Goal: Transaction & Acquisition: Purchase product/service

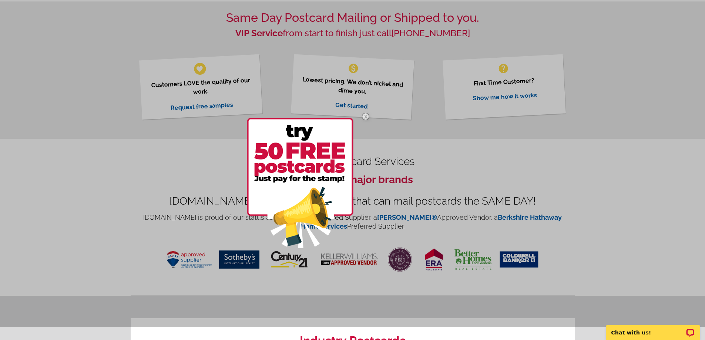
scroll to position [222, 0]
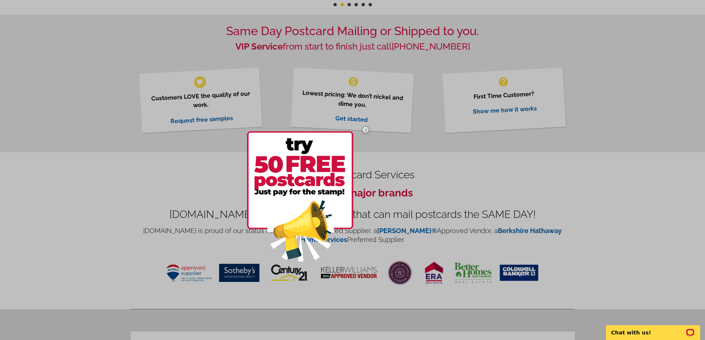
click at [366, 129] on img at bounding box center [365, 129] width 21 height 21
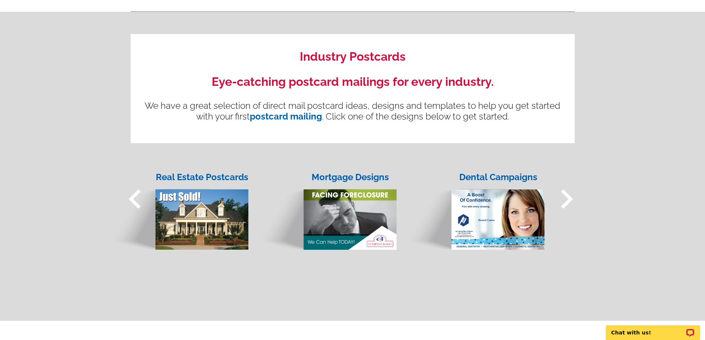
scroll to position [629, 0]
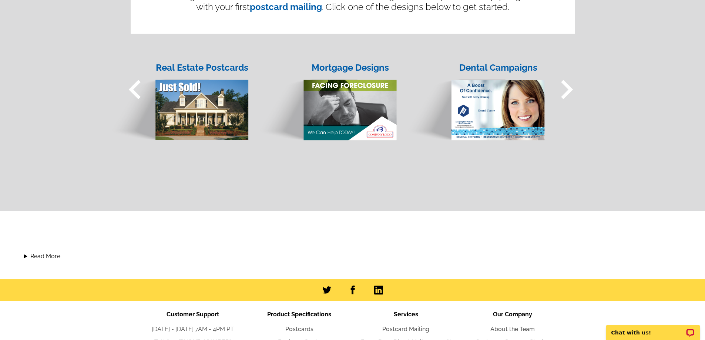
click at [566, 92] on span "keyboard_arrow_right" at bounding box center [566, 89] width 38 height 38
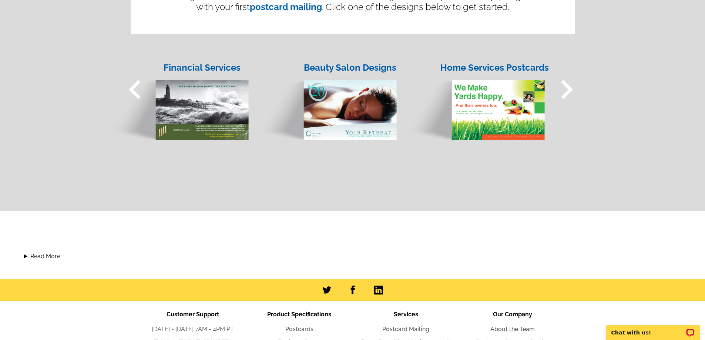
click at [566, 92] on span "keyboard_arrow_right" at bounding box center [566, 89] width 38 height 38
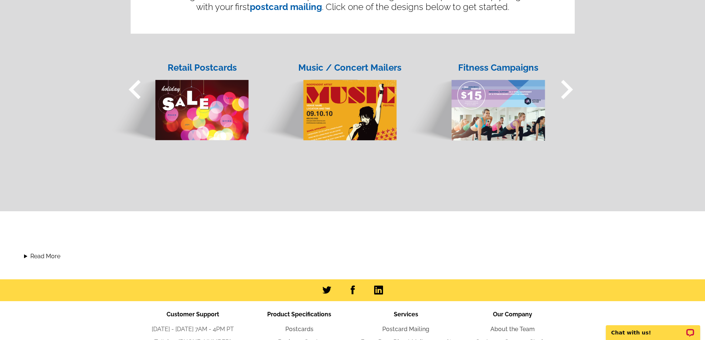
click at [137, 92] on span "keyboard_arrow_left" at bounding box center [135, 89] width 38 height 38
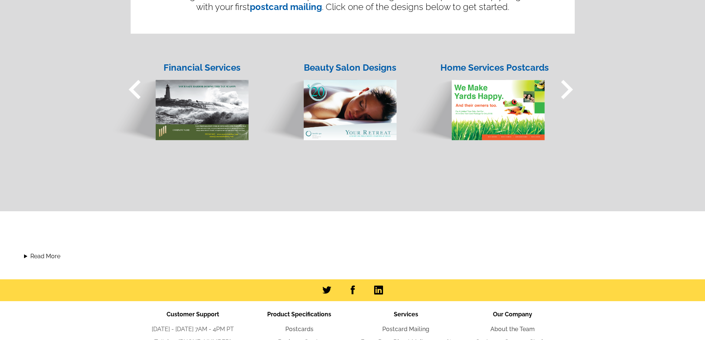
click at [575, 90] on span "keyboard_arrow_right" at bounding box center [566, 89] width 38 height 38
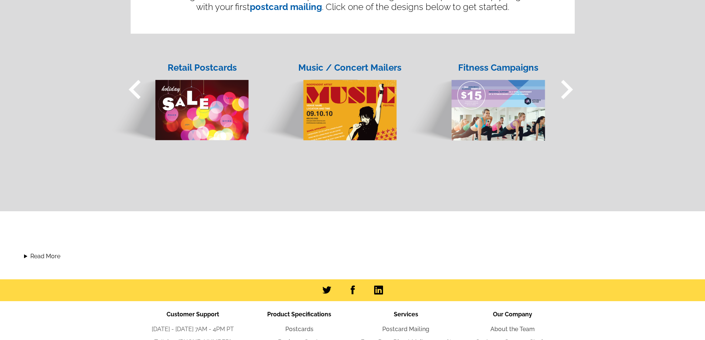
click at [575, 90] on span "keyboard_arrow_right" at bounding box center [566, 89] width 38 height 38
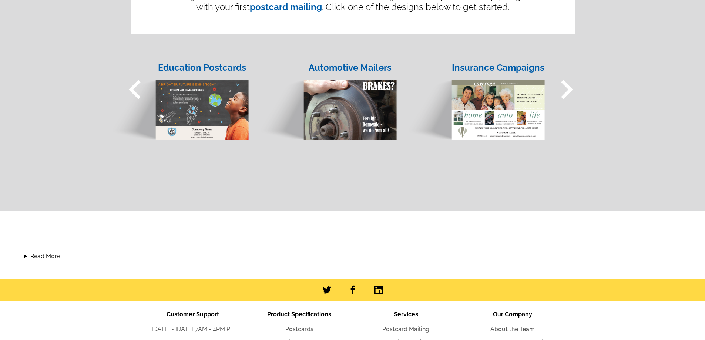
click at [575, 90] on span "keyboard_arrow_right" at bounding box center [566, 89] width 38 height 38
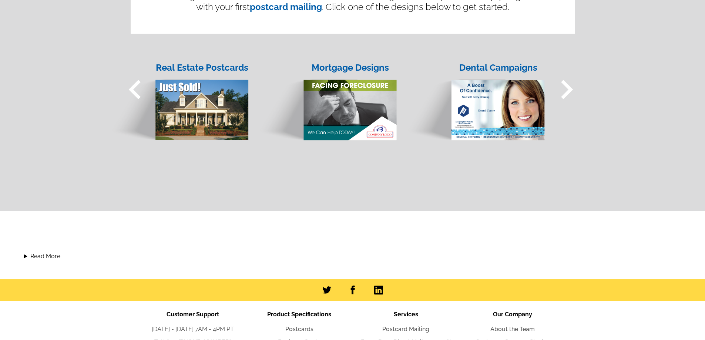
click at [575, 90] on span "keyboard_arrow_right" at bounding box center [566, 89] width 38 height 38
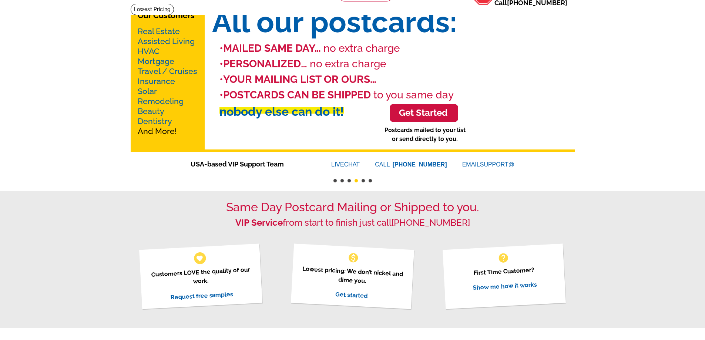
scroll to position [0, 0]
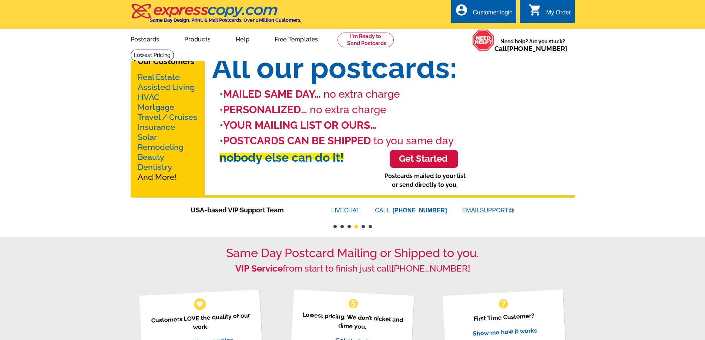
click at [154, 78] on link "Real Estate" at bounding box center [159, 77] width 42 height 9
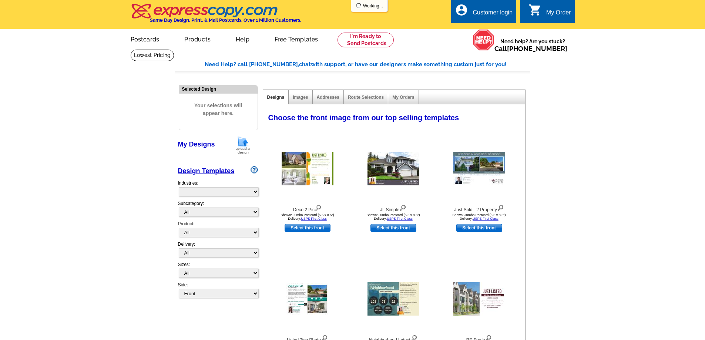
select select "785"
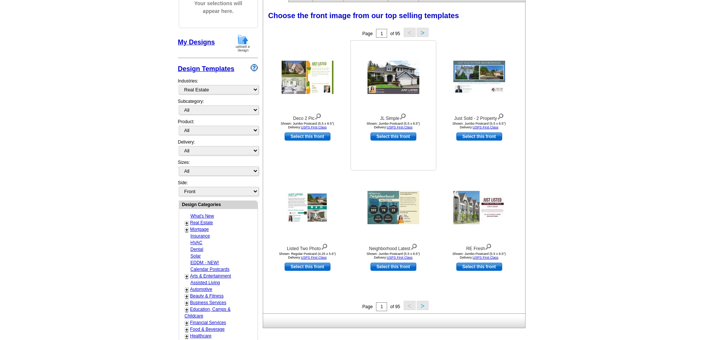
scroll to position [111, 0]
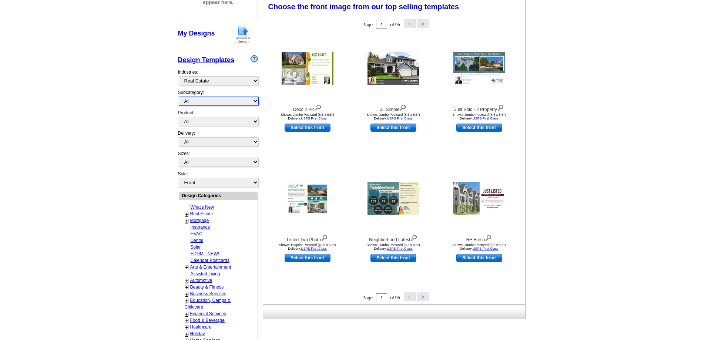
click at [224, 102] on select "All RE/MAX® Referrals [PERSON_NAME]® Berkshire Hathaway Home Services Century 2…" at bounding box center [219, 101] width 80 height 9
click at [179, 97] on select "All RE/MAX® Referrals [PERSON_NAME]® Berkshire Hathaway Home Services Century 2…" at bounding box center [219, 101] width 80 height 9
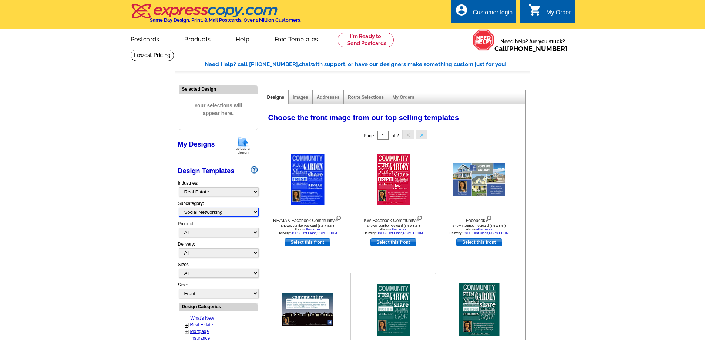
scroll to position [148, 0]
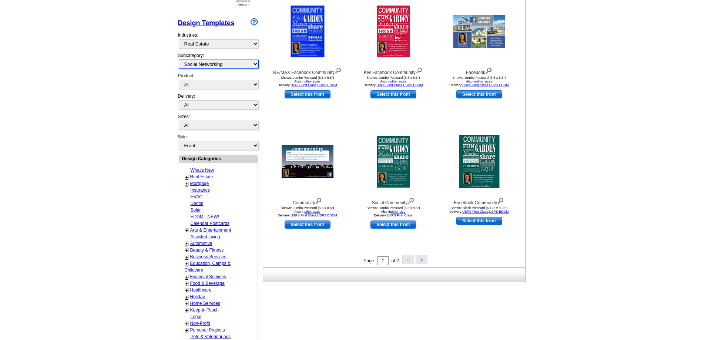
click at [210, 65] on select "All RE/MAX® Referrals [PERSON_NAME]® Berkshire Hathaway Home Services Century 2…" at bounding box center [219, 64] width 80 height 9
click at [179, 60] on select "All RE/MAX® Referrals [PERSON_NAME]® Berkshire Hathaway Home Services Century 2…" at bounding box center [219, 64] width 80 height 9
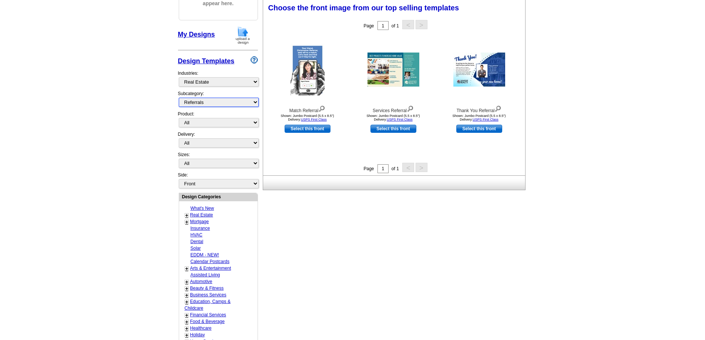
scroll to position [110, 0]
click at [217, 102] on select "All RE/MAX® Referrals [PERSON_NAME]® Berkshire Hathaway Home Services Century 2…" at bounding box center [219, 102] width 80 height 9
select select "786"
click at [179, 98] on select "All RE/MAX® Referrals [PERSON_NAME]® Berkshire Hathaway Home Services Century 2…" at bounding box center [219, 102] width 80 height 9
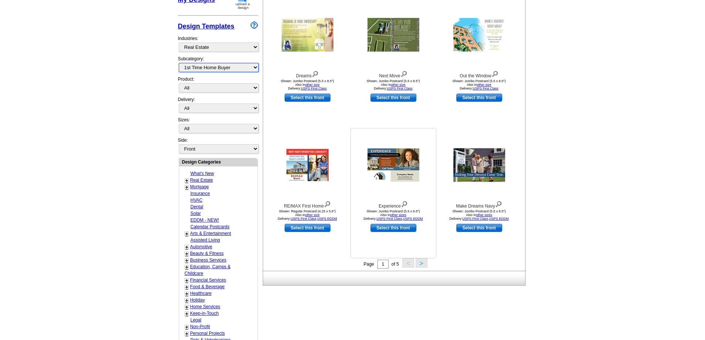
scroll to position [258, 0]
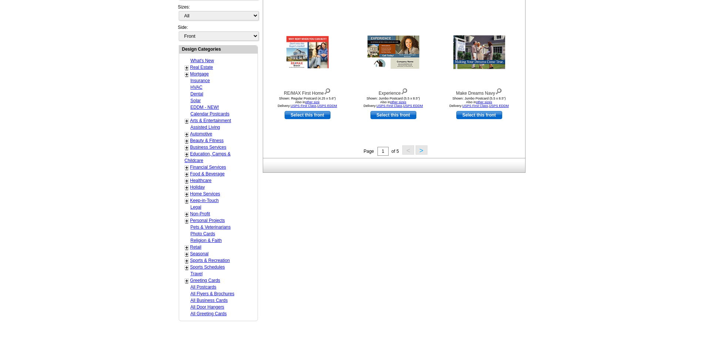
click at [195, 74] on link "Mortgage" at bounding box center [199, 73] width 19 height 5
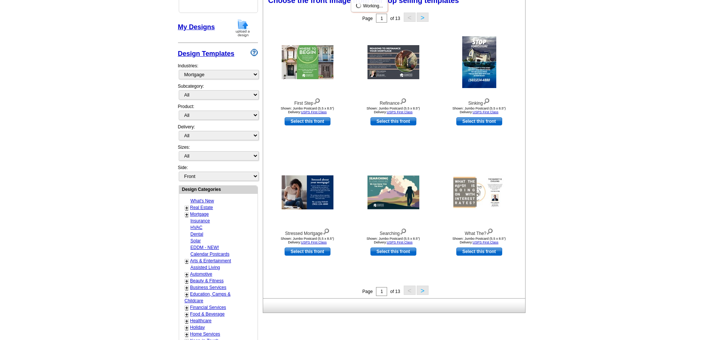
scroll to position [110, 0]
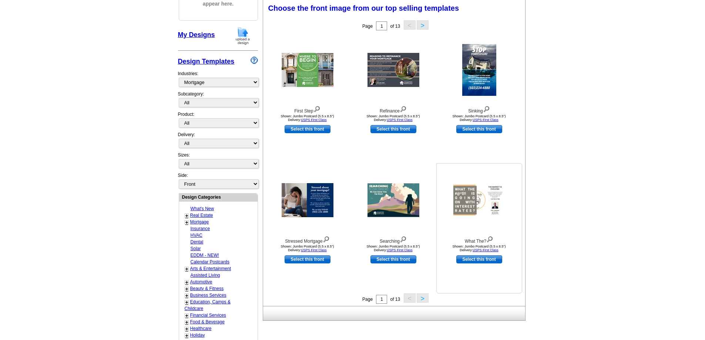
click at [471, 205] on img at bounding box center [479, 201] width 52 height 34
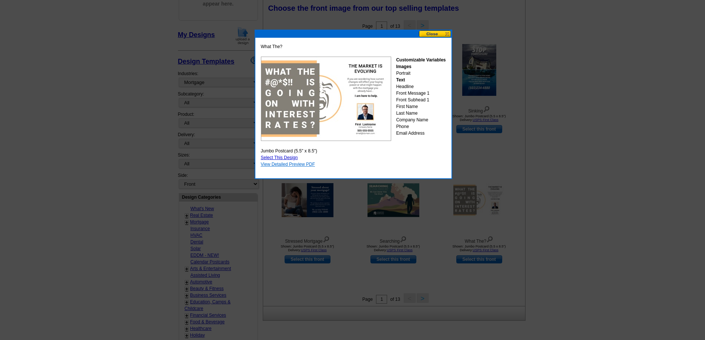
click at [296, 165] on link "View Detailed Preview PDF" at bounding box center [288, 164] width 54 height 5
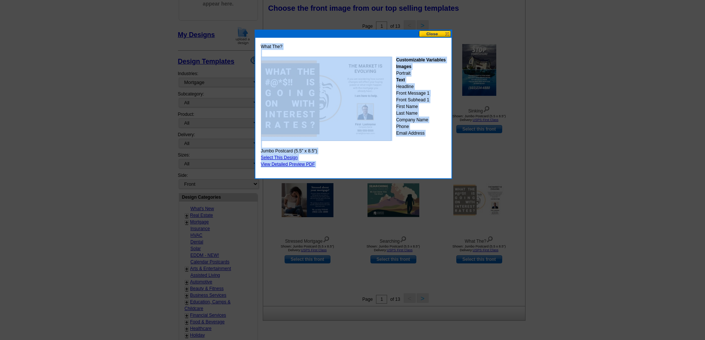
click at [435, 31] on body "Customer Login Create New Account local_phone Same Day Design, Print, & Mail Po…" at bounding box center [352, 269] width 705 height 758
click at [434, 32] on button at bounding box center [435, 33] width 33 height 7
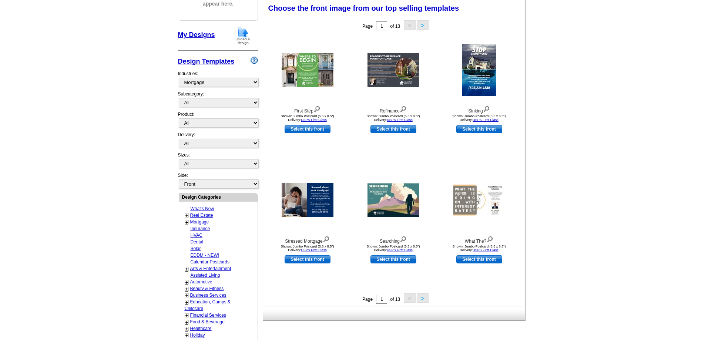
click at [422, 300] on button ">" at bounding box center [423, 297] width 12 height 9
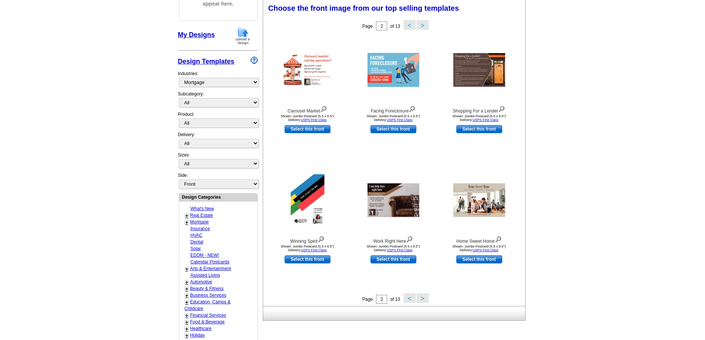
click at [426, 298] on button ">" at bounding box center [423, 297] width 12 height 9
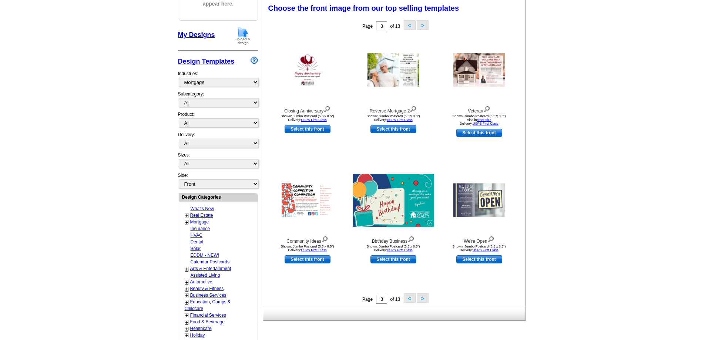
click at [423, 300] on button ">" at bounding box center [423, 297] width 12 height 9
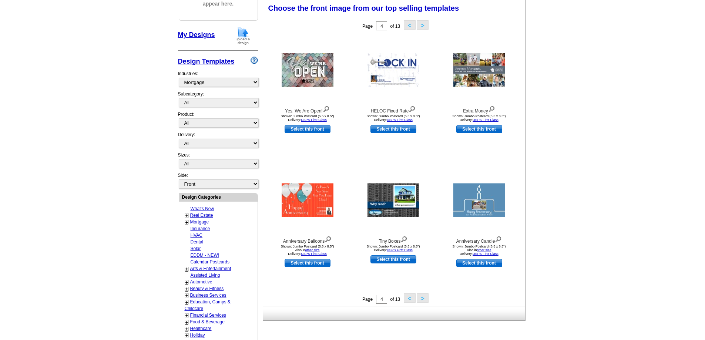
click at [422, 299] on button ">" at bounding box center [423, 297] width 12 height 9
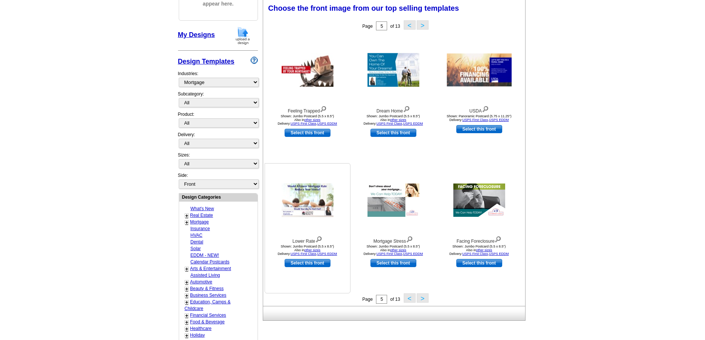
click at [306, 211] on img at bounding box center [308, 201] width 52 height 34
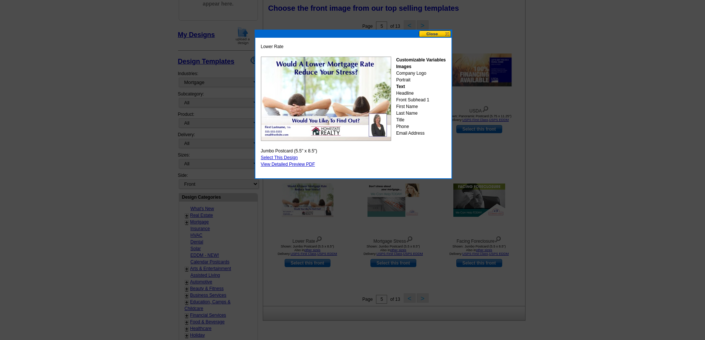
click at [435, 35] on button at bounding box center [435, 33] width 33 height 7
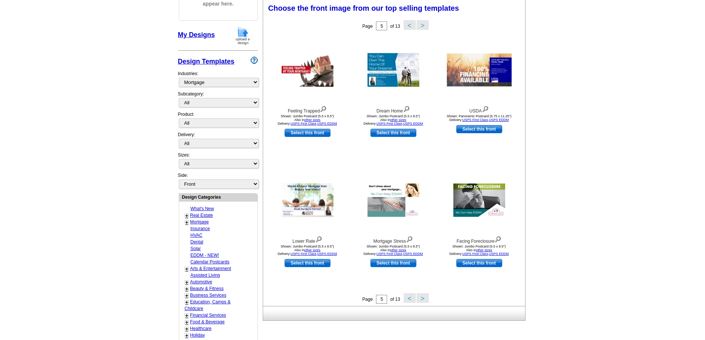
click at [424, 299] on button ">" at bounding box center [423, 297] width 12 height 9
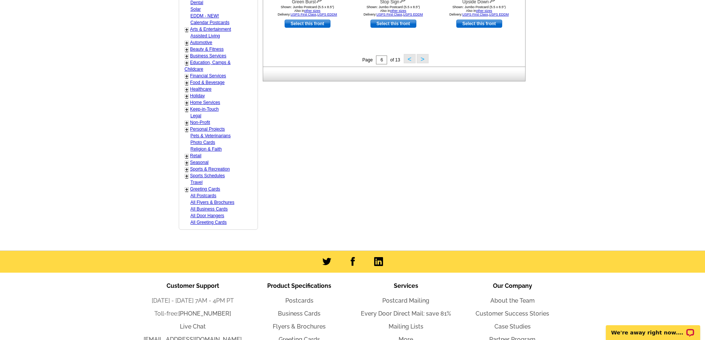
scroll to position [369, 0]
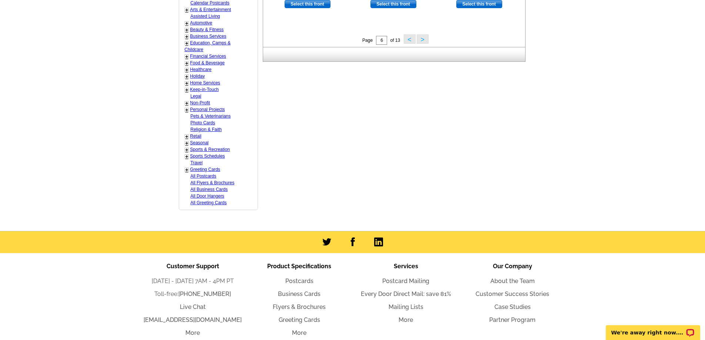
click at [185, 112] on link "+" at bounding box center [186, 110] width 3 height 6
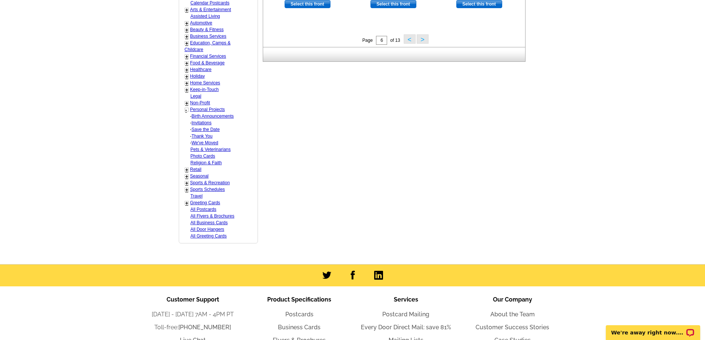
click at [201, 157] on link "Photo Cards" at bounding box center [203, 156] width 25 height 5
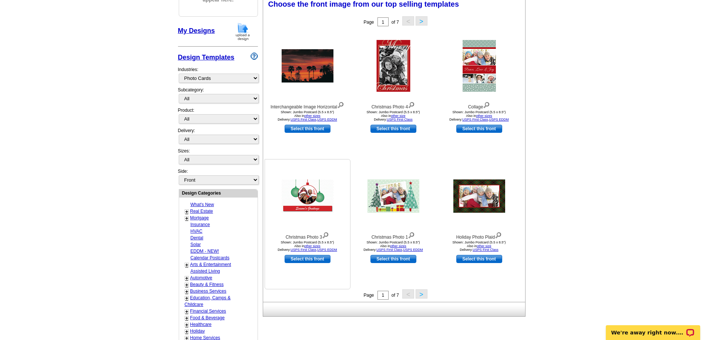
scroll to position [110, 0]
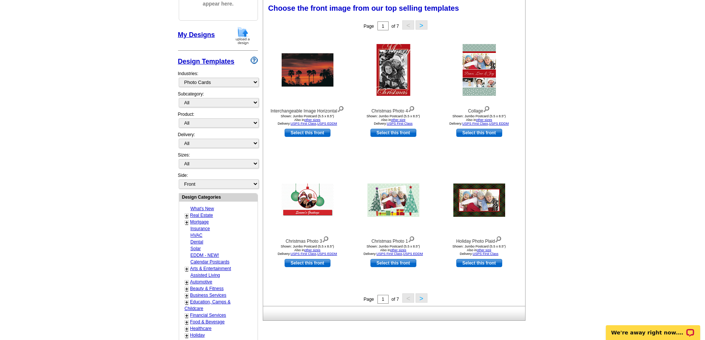
click at [426, 297] on button ">" at bounding box center [422, 297] width 12 height 9
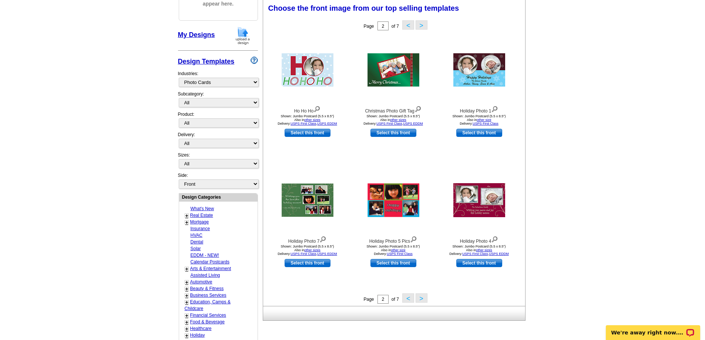
click at [421, 300] on button ">" at bounding box center [422, 297] width 12 height 9
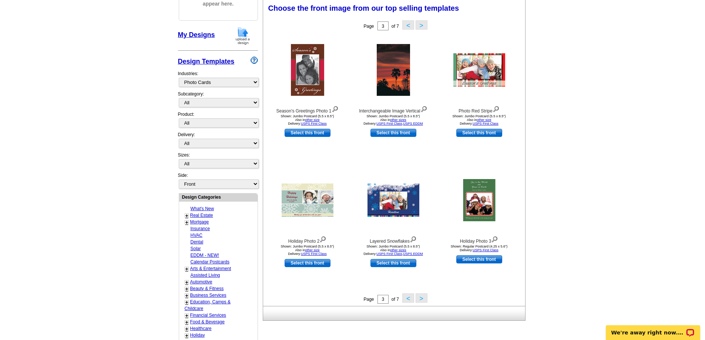
click at [420, 298] on button ">" at bounding box center [422, 297] width 12 height 9
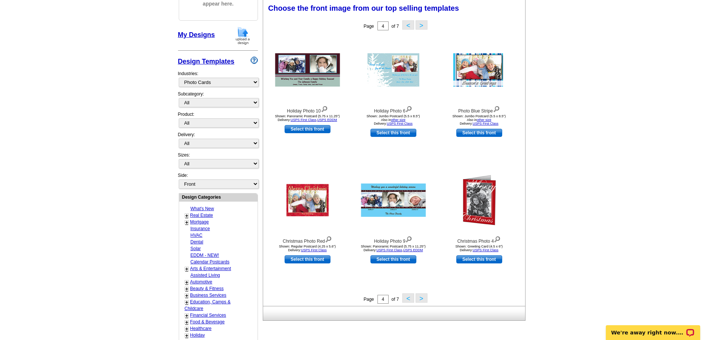
click at [421, 299] on button ">" at bounding box center [422, 297] width 12 height 9
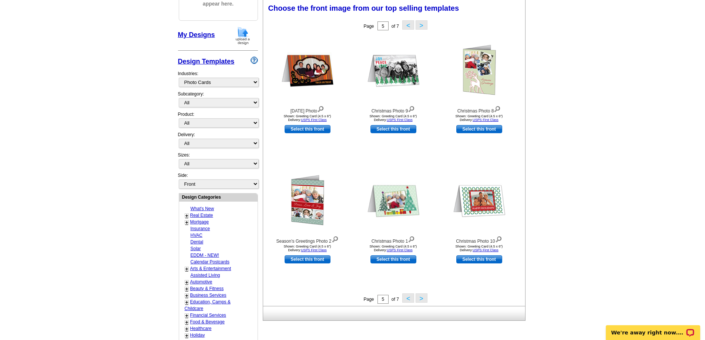
click at [420, 299] on button ">" at bounding box center [422, 297] width 12 height 9
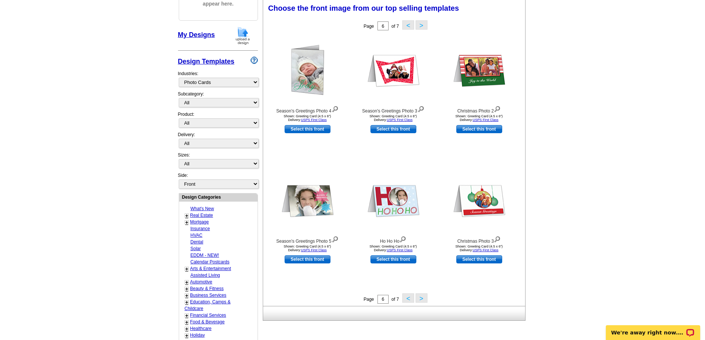
click at [420, 299] on button ">" at bounding box center [422, 297] width 12 height 9
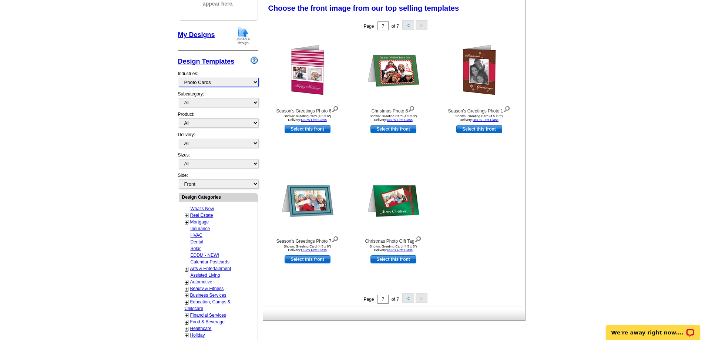
click at [215, 81] on select "What's New Real Estate Mortgage Insurance HVAC Dental Solar EDDM - NEW! Calenda…" at bounding box center [219, 82] width 80 height 9
click at [179, 78] on select "What's New Real Estate Mortgage Insurance HVAC Dental Solar EDDM - NEW! Calenda…" at bounding box center [219, 82] width 80 height 9
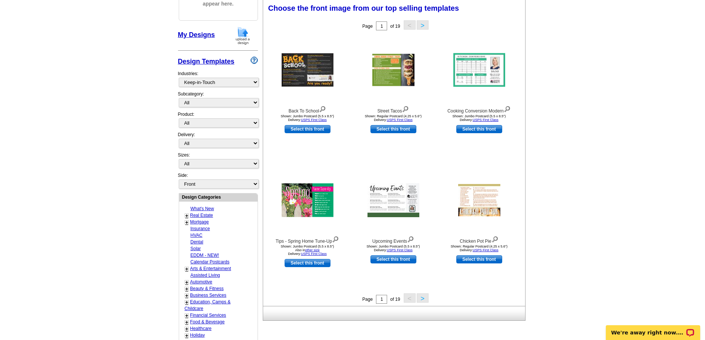
click at [422, 300] on button ">" at bounding box center [423, 297] width 12 height 9
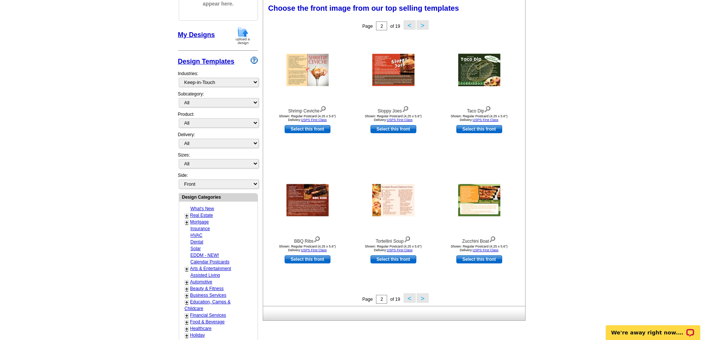
click at [424, 296] on button ">" at bounding box center [423, 297] width 12 height 9
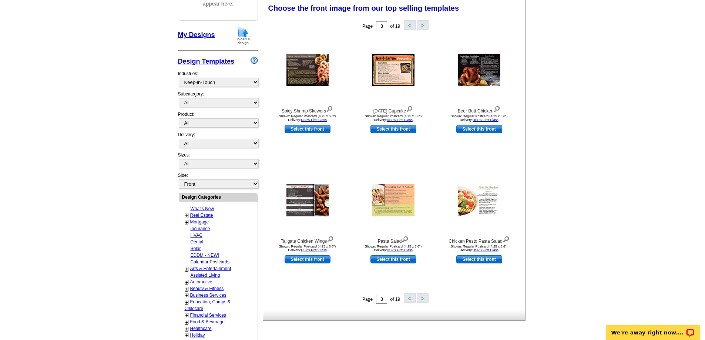
click at [424, 296] on button ">" at bounding box center [423, 297] width 12 height 9
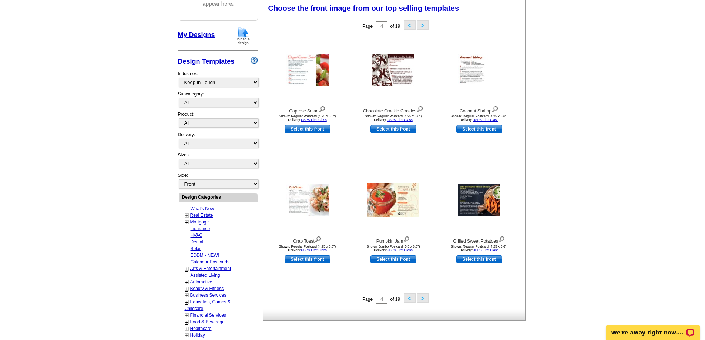
click at [424, 296] on button ">" at bounding box center [423, 297] width 12 height 9
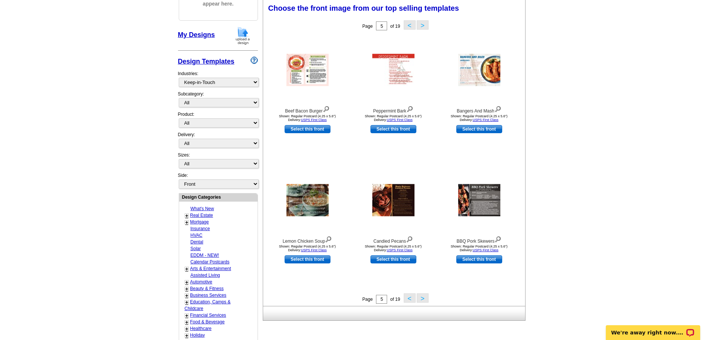
click at [424, 296] on button ">" at bounding box center [423, 297] width 12 height 9
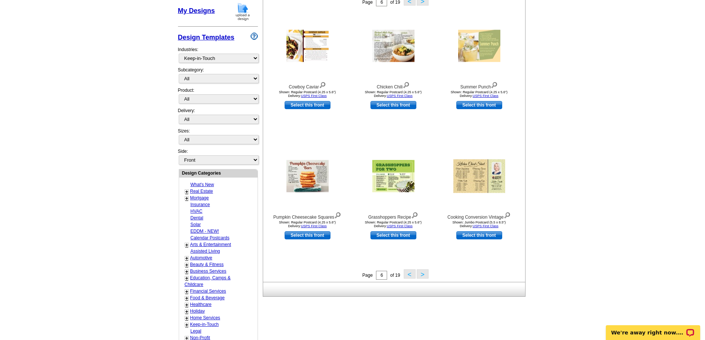
scroll to position [147, 0]
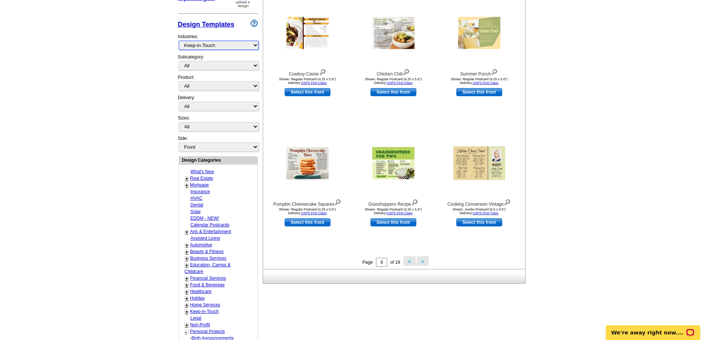
click at [201, 46] on select "What's New Real Estate Mortgage Insurance HVAC Dental Solar EDDM - NEW! Calenda…" at bounding box center [219, 45] width 80 height 9
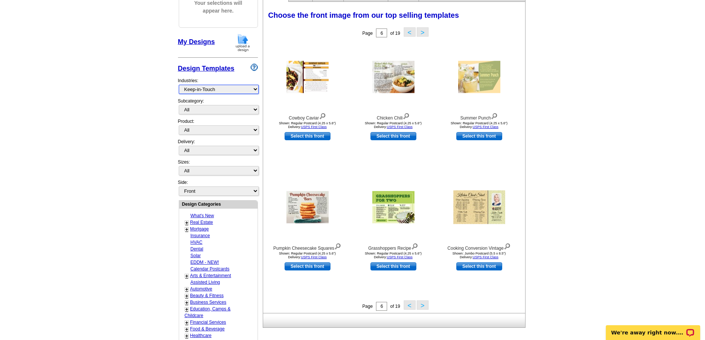
scroll to position [36, 0]
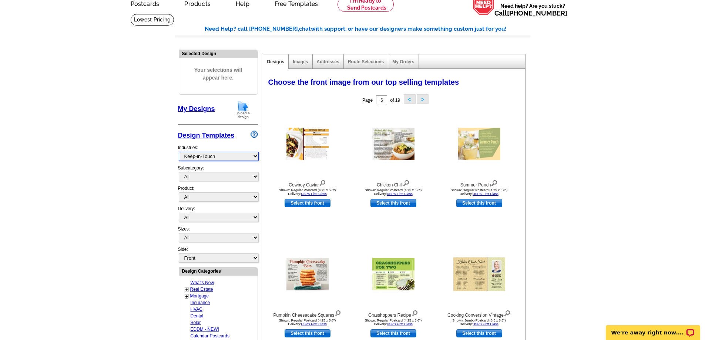
click at [211, 155] on select "What's New Real Estate Mortgage Insurance HVAC Dental Solar EDDM - NEW! Calenda…" at bounding box center [219, 156] width 80 height 9
select select "777"
click at [179, 152] on select "What's New Real Estate Mortgage Insurance HVAC Dental Solar EDDM - NEW! Calenda…" at bounding box center [219, 156] width 80 height 9
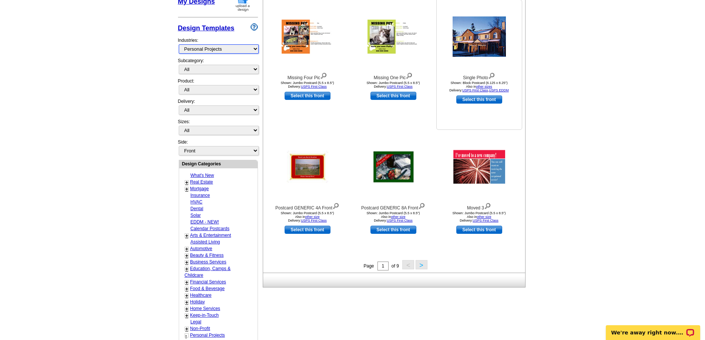
scroll to position [147, 0]
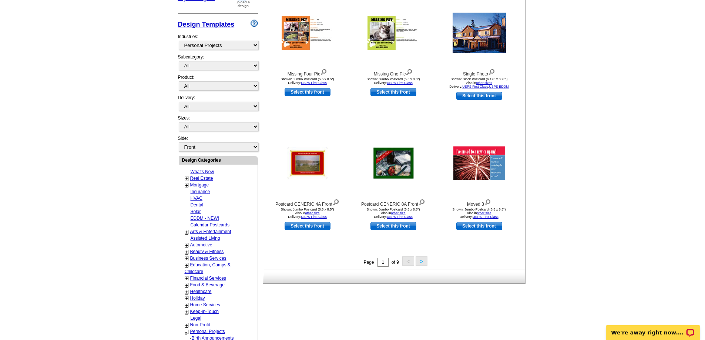
click at [423, 263] on button ">" at bounding box center [422, 260] width 12 height 9
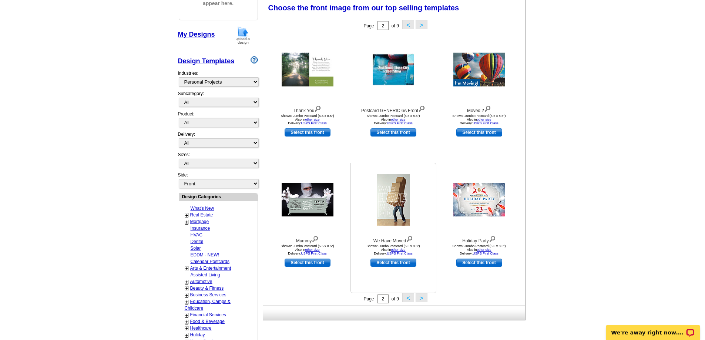
scroll to position [110, 0]
click at [387, 207] on img at bounding box center [393, 200] width 33 height 52
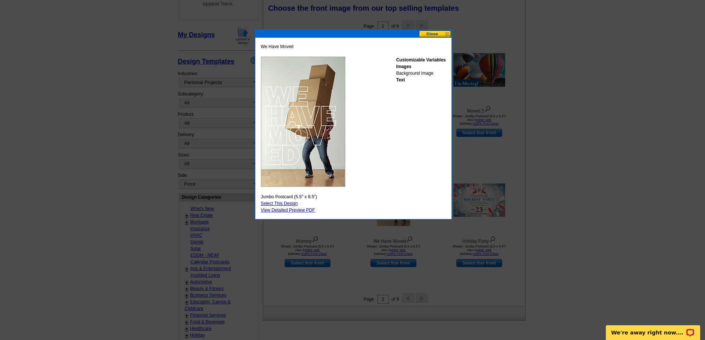
click at [285, 204] on link "Select This Design" at bounding box center [279, 203] width 37 height 5
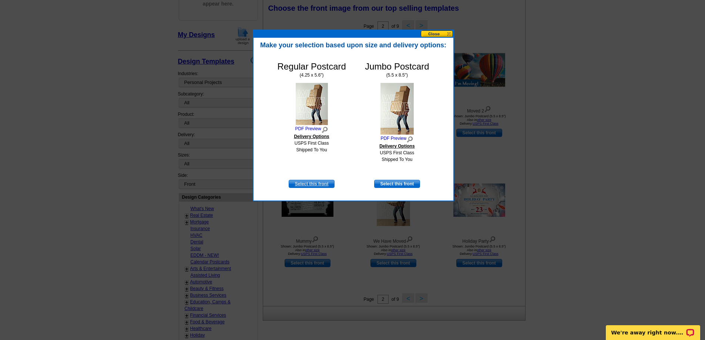
click at [311, 182] on link "Select this front" at bounding box center [312, 184] width 46 height 8
select select "1"
select select "back"
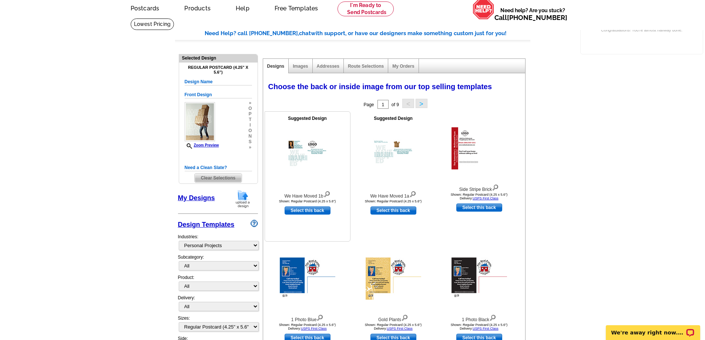
scroll to position [74, 0]
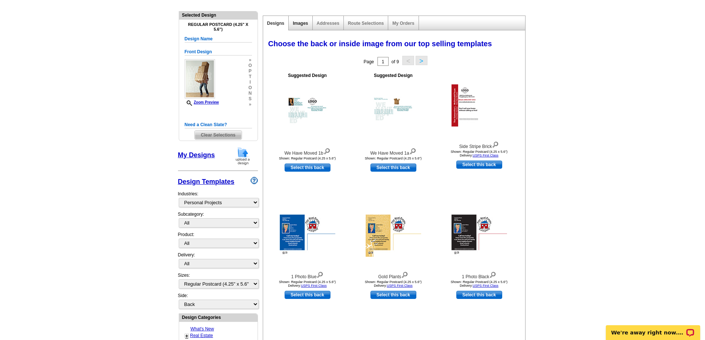
click at [299, 24] on link "Images" at bounding box center [300, 23] width 15 height 5
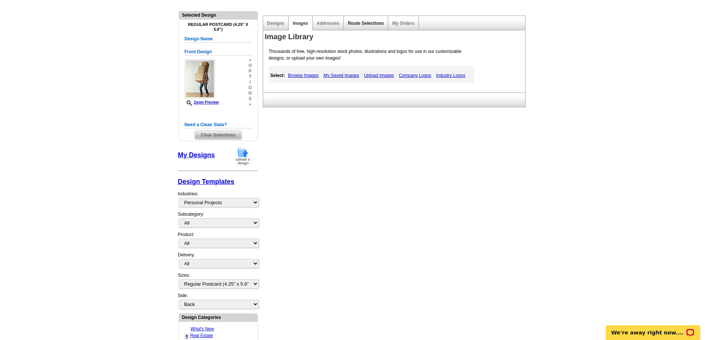
click at [371, 23] on link "Route Selections" at bounding box center [366, 23] width 36 height 5
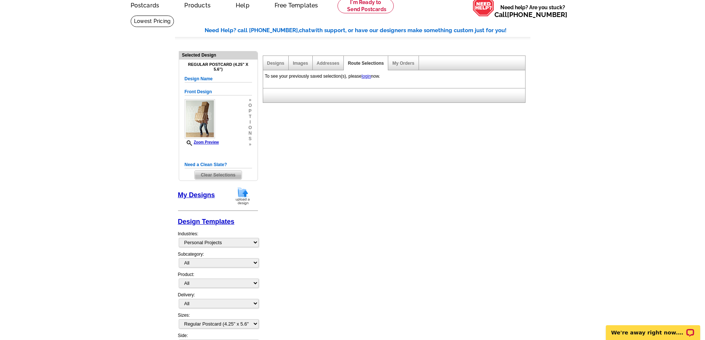
scroll to position [0, 0]
